Goal: Information Seeking & Learning: Learn about a topic

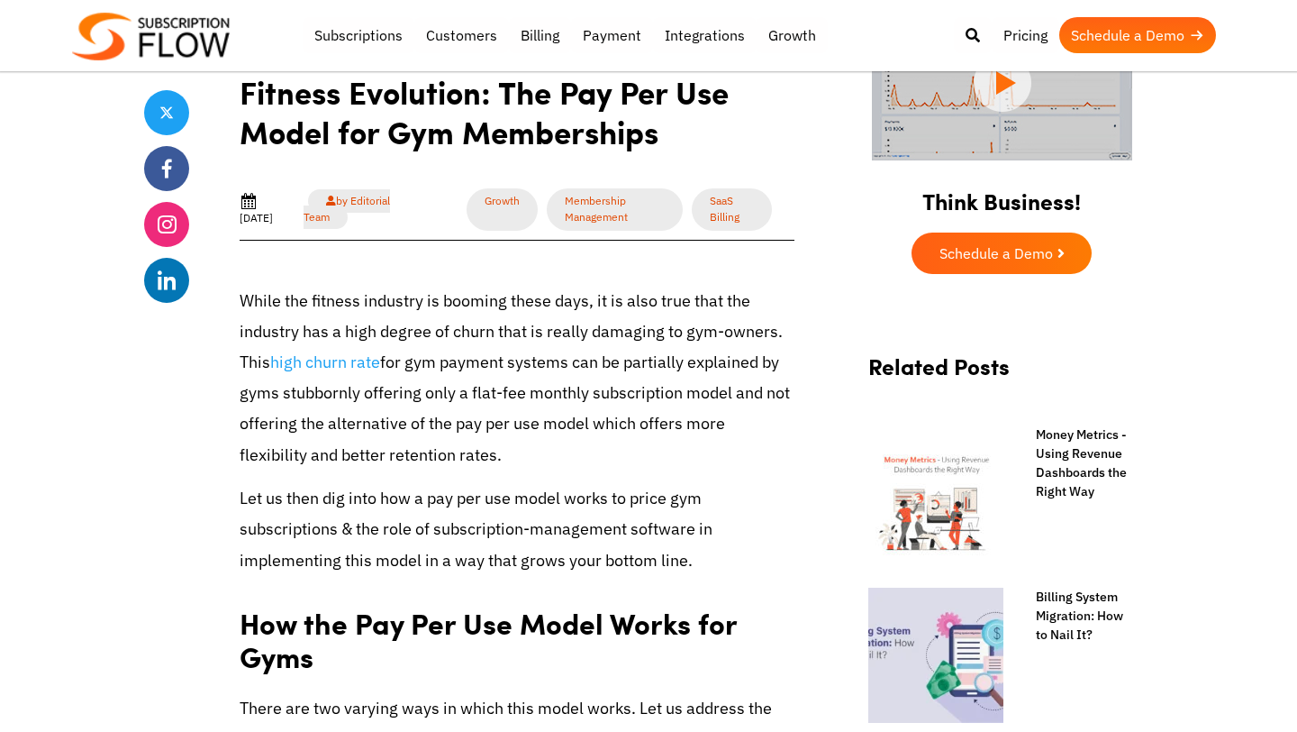
scroll to position [524, 0]
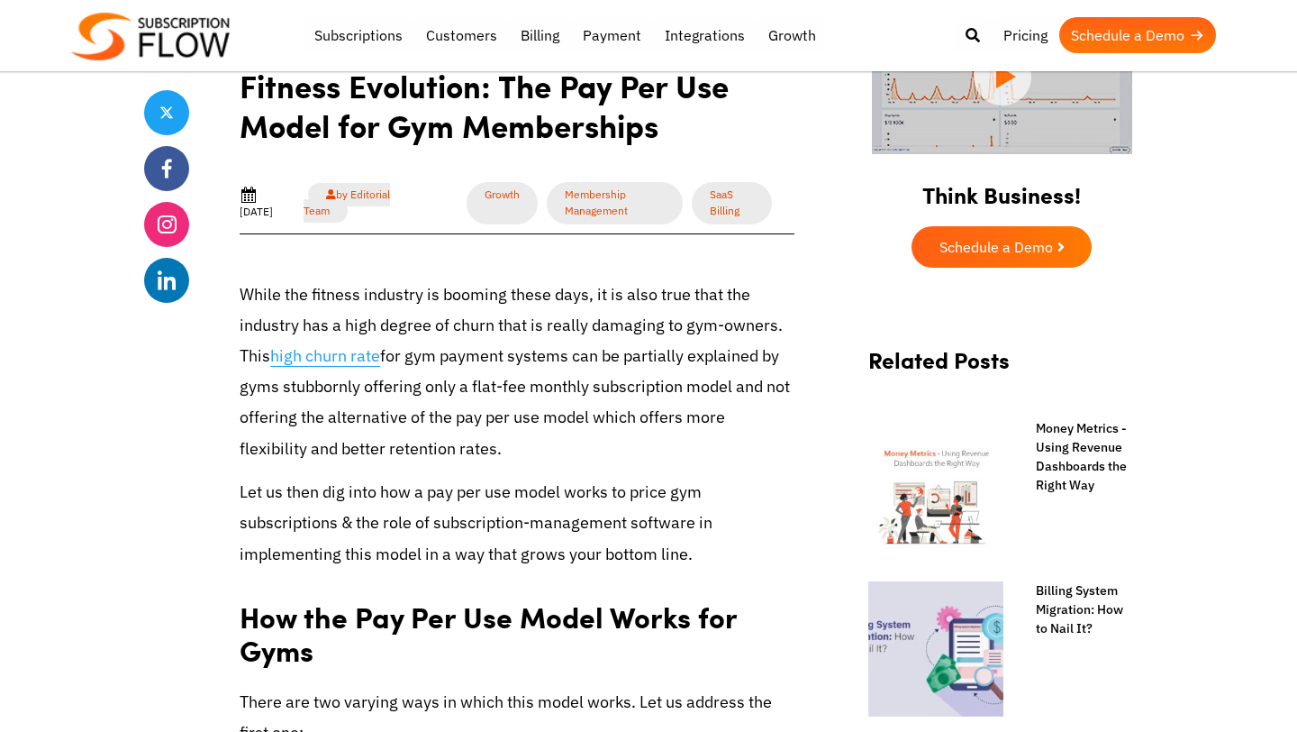
click at [355, 348] on link "high churn rate" at bounding box center [325, 356] width 110 height 22
